Goal: Transaction & Acquisition: Purchase product/service

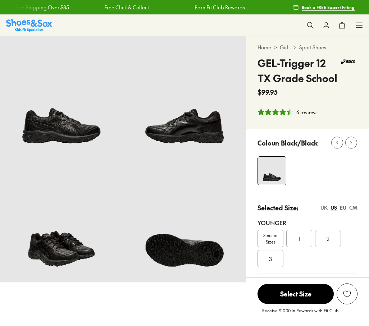
select select "*"
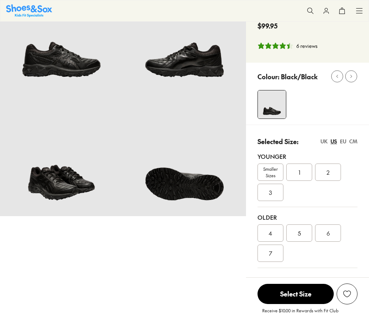
scroll to position [70, 0]
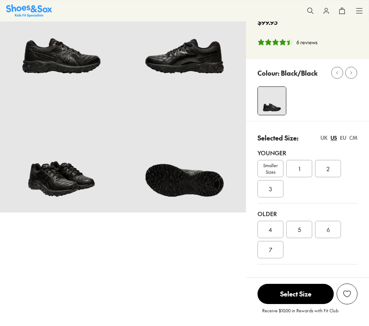
click at [271, 225] on span "4" at bounding box center [271, 229] width 4 height 9
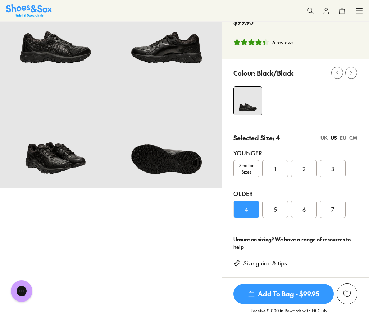
click at [59, 55] on img at bounding box center [55, 21] width 111 height 111
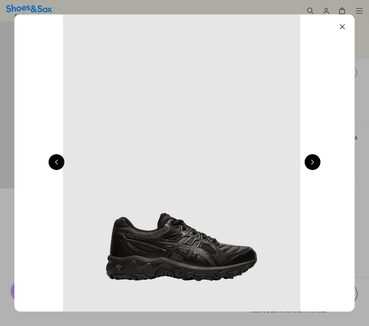
click at [315, 163] on button at bounding box center [313, 162] width 16 height 16
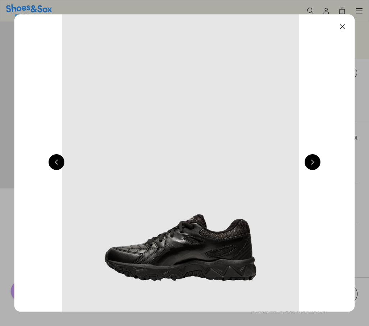
scroll to position [0, 686]
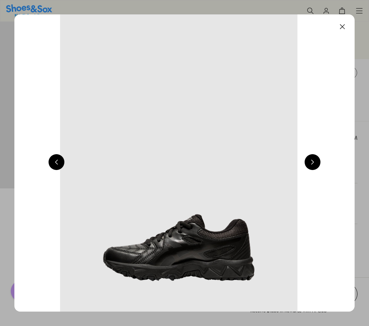
click at [315, 163] on button at bounding box center [313, 162] width 16 height 16
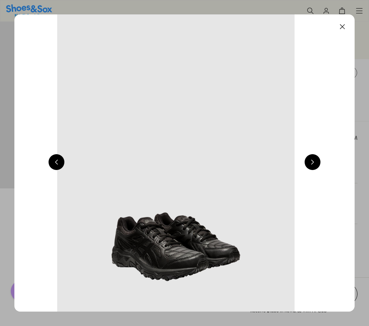
click at [315, 163] on button at bounding box center [313, 162] width 16 height 16
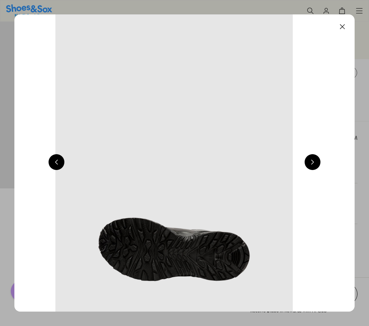
scroll to position [0, 1373]
click at [343, 30] on button at bounding box center [343, 27] width 16 height 16
